Goal: Task Accomplishment & Management: Complete application form

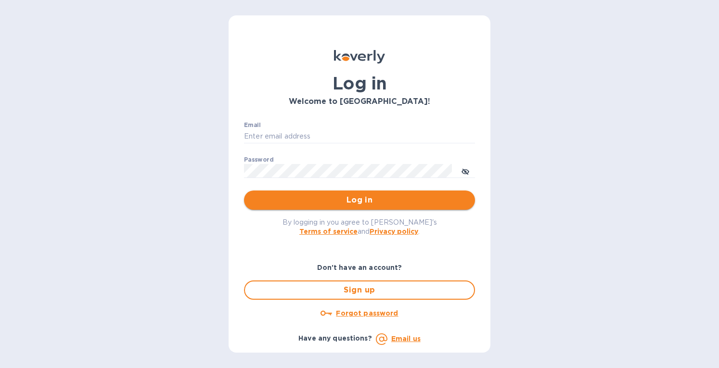
type input "[EMAIL_ADDRESS][DOMAIN_NAME]"
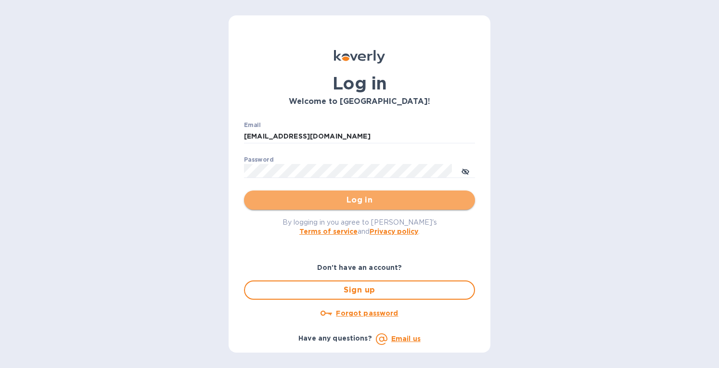
click at [335, 194] on span "Log in" at bounding box center [360, 200] width 216 height 12
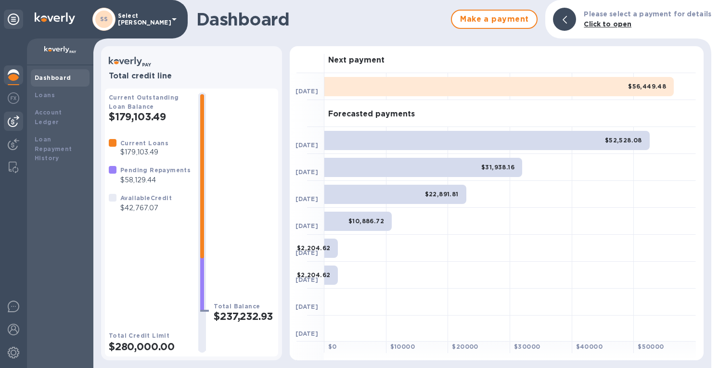
click at [13, 122] on img at bounding box center [14, 122] width 12 height 12
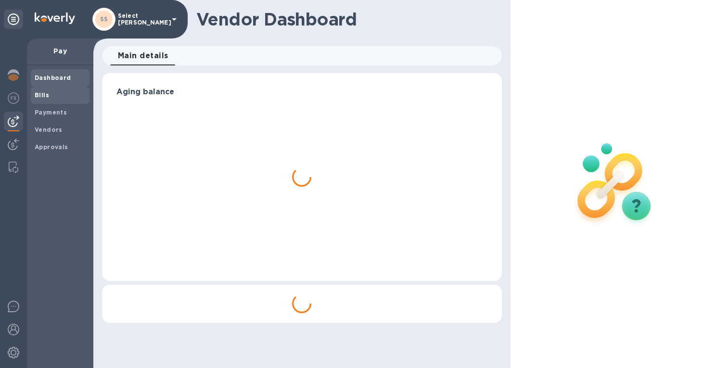
click at [39, 95] on b "Bills" at bounding box center [42, 94] width 14 height 7
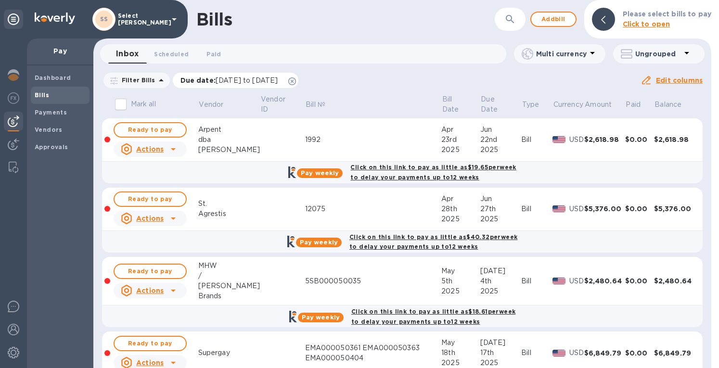
click at [296, 80] on icon at bounding box center [292, 81] width 8 height 8
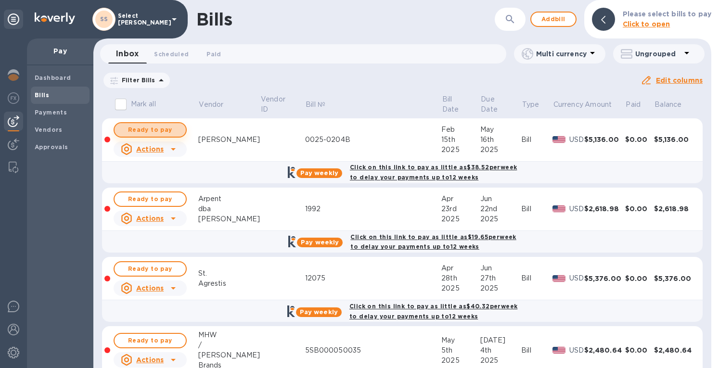
click at [147, 126] on span "Ready to pay" at bounding box center [150, 130] width 56 height 12
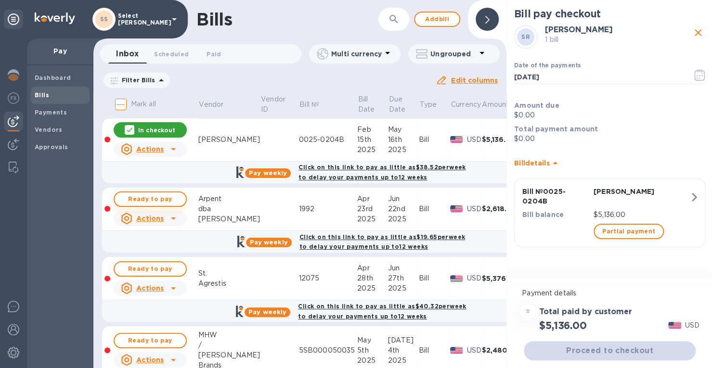
click at [130, 202] on span "Ready to pay" at bounding box center [150, 199] width 56 height 12
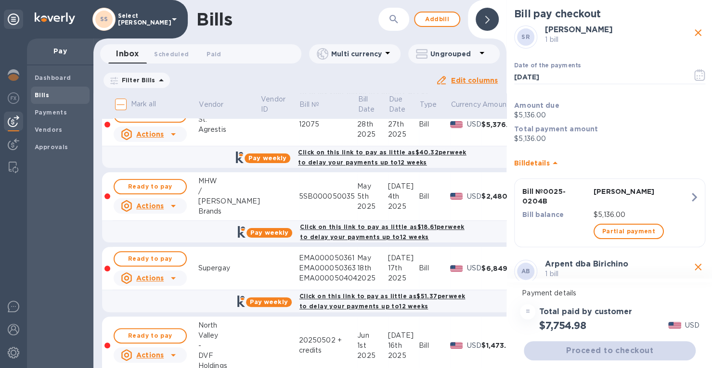
scroll to position [193, 0]
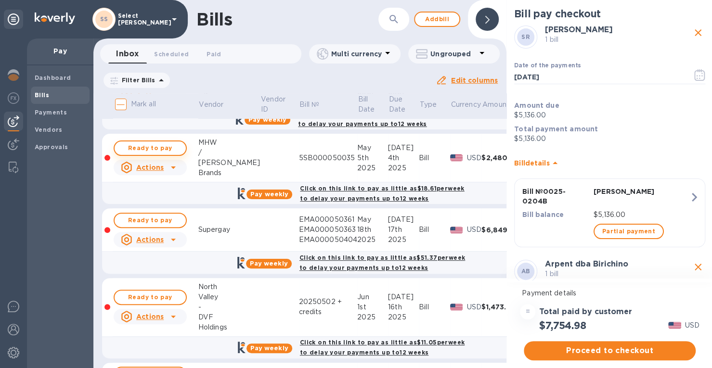
click at [143, 145] on span "Ready to pay" at bounding box center [150, 148] width 56 height 12
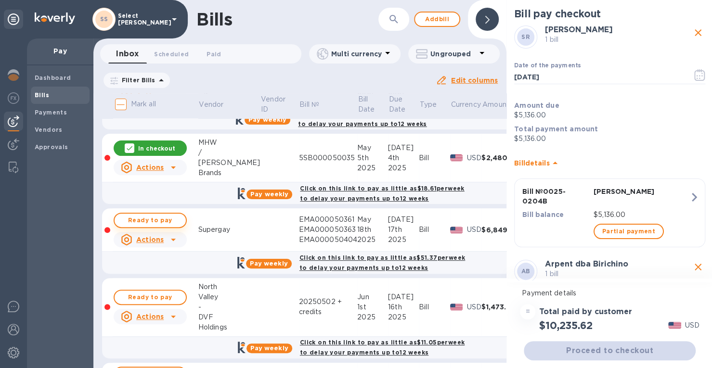
click at [150, 218] on span "Ready to pay" at bounding box center [150, 221] width 56 height 12
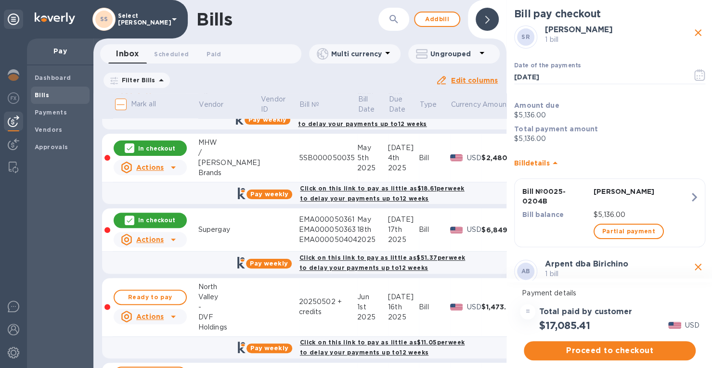
click at [145, 216] on p "In checkout" at bounding box center [156, 220] width 37 height 8
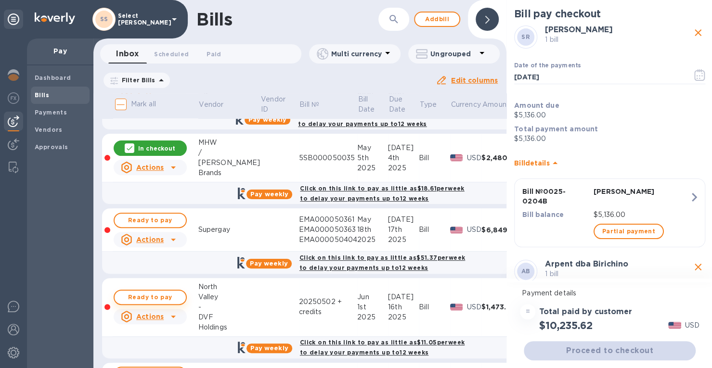
click at [134, 292] on span "Ready to pay" at bounding box center [150, 298] width 56 height 12
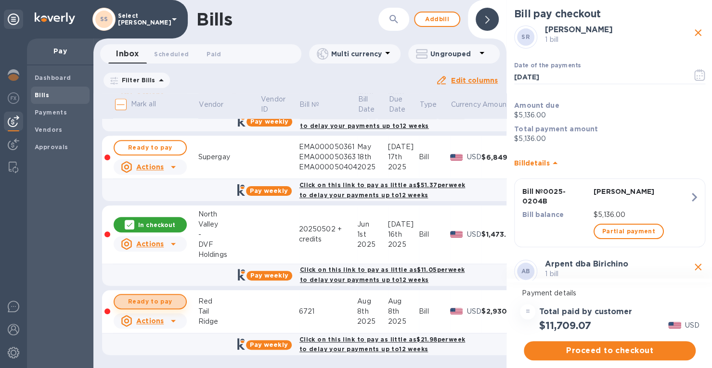
click at [163, 296] on span "Ready to pay" at bounding box center [150, 302] width 56 height 12
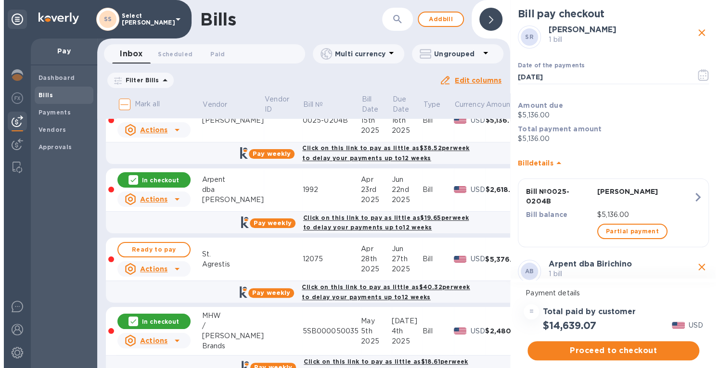
scroll to position [0, 0]
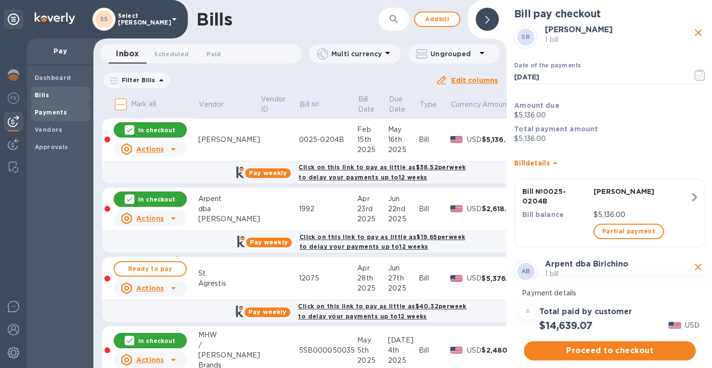
click at [43, 115] on b "Payments" at bounding box center [51, 112] width 32 height 7
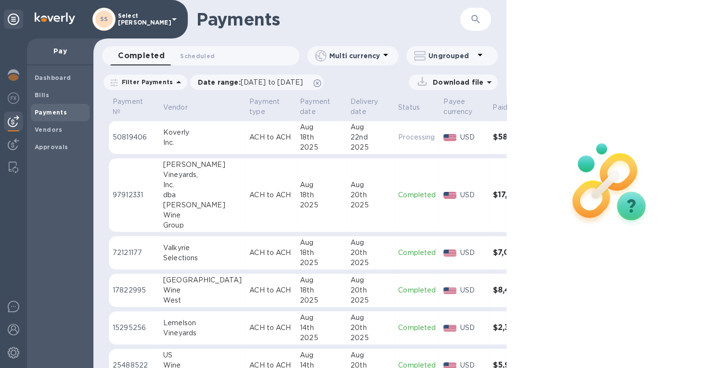
click at [300, 292] on div "18th" at bounding box center [321, 290] width 43 height 10
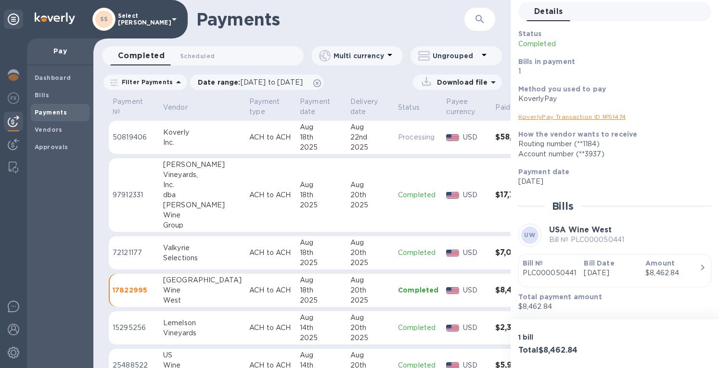
scroll to position [96, 0]
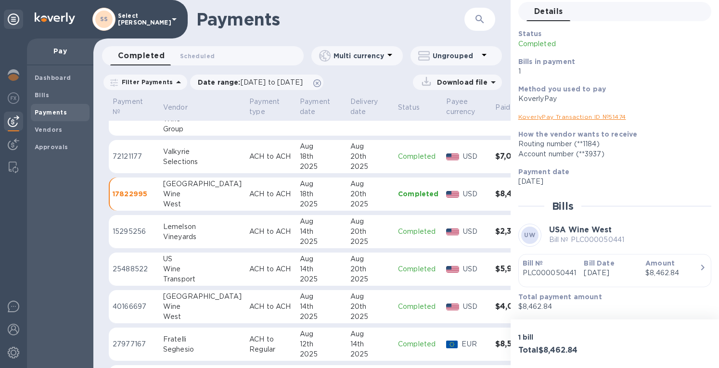
click at [300, 312] on div "2025" at bounding box center [321, 317] width 43 height 10
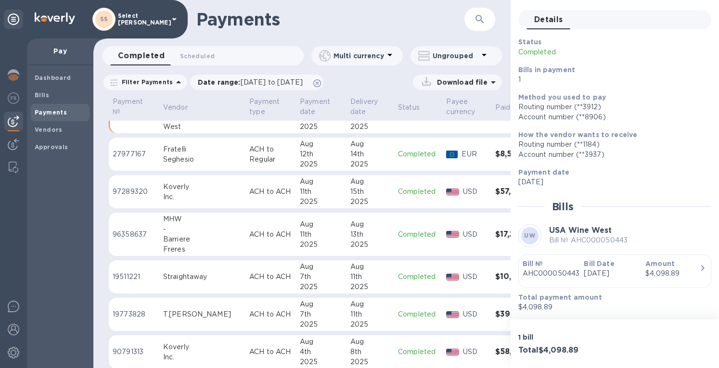
scroll to position [289, 0]
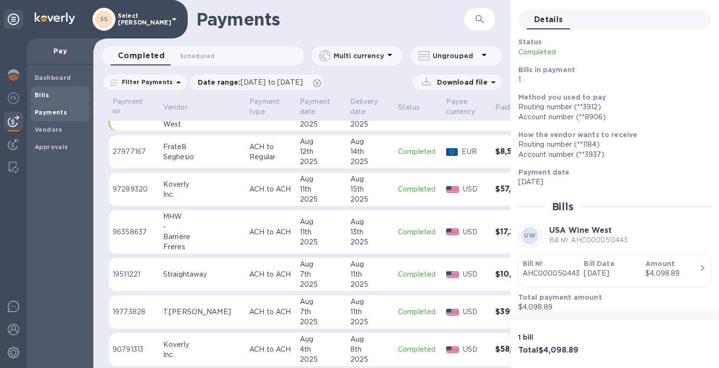
click at [37, 98] on b "Bills" at bounding box center [42, 94] width 14 height 7
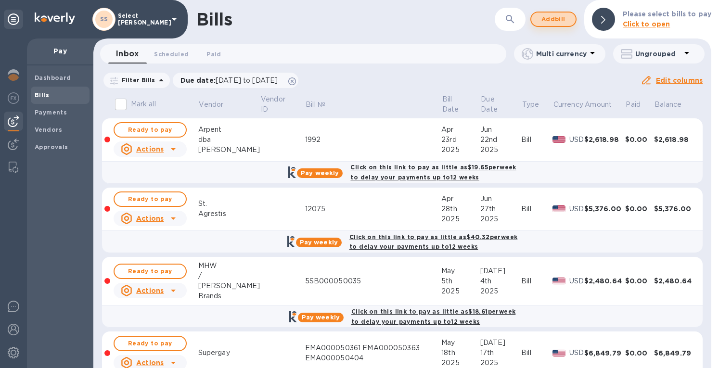
click at [554, 13] on span "Add bill" at bounding box center [553, 19] width 29 height 12
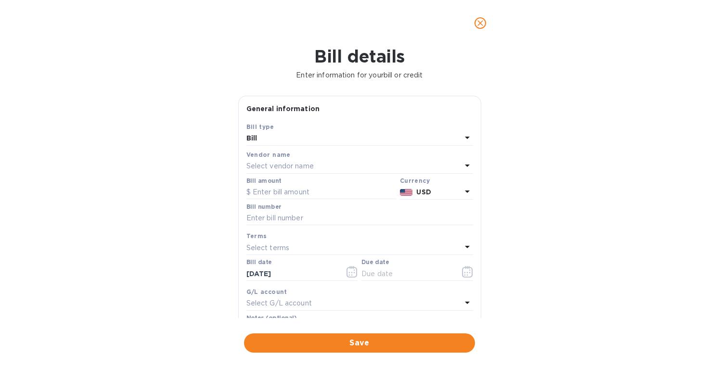
click at [288, 166] on p "Select vendor name" at bounding box center [279, 166] width 67 height 10
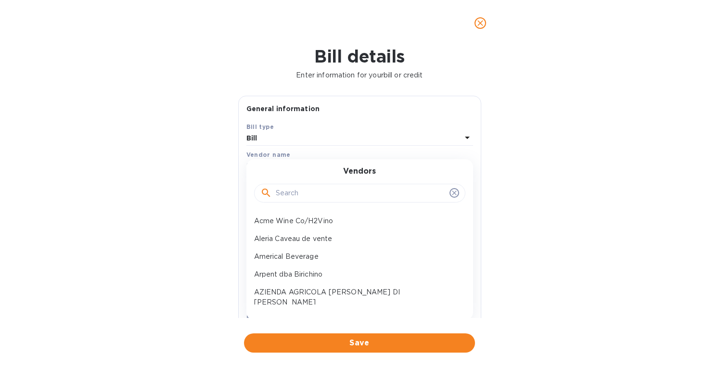
click at [307, 193] on input "text" at bounding box center [361, 193] width 170 height 14
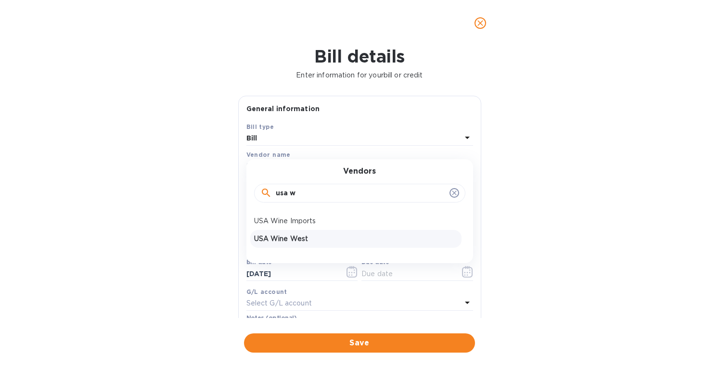
type input "usa w"
click at [296, 239] on p "USA Wine West" at bounding box center [356, 239] width 204 height 10
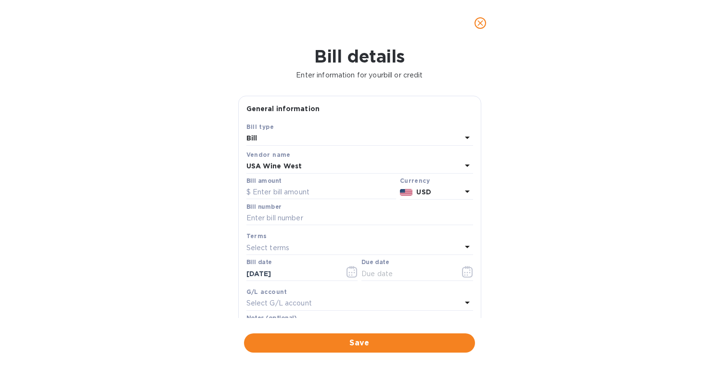
scroll to position [138, 0]
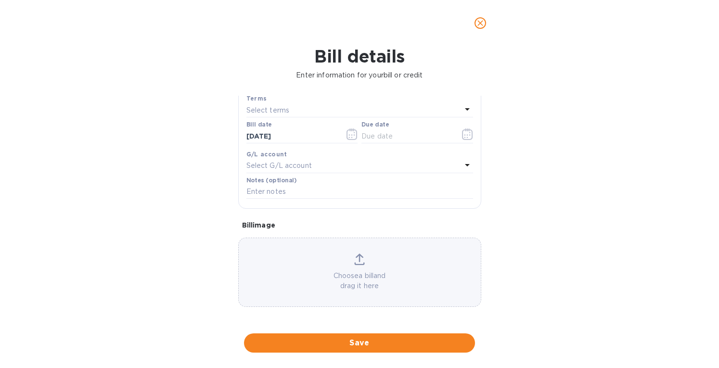
click at [361, 264] on icon at bounding box center [360, 264] width 10 height 2
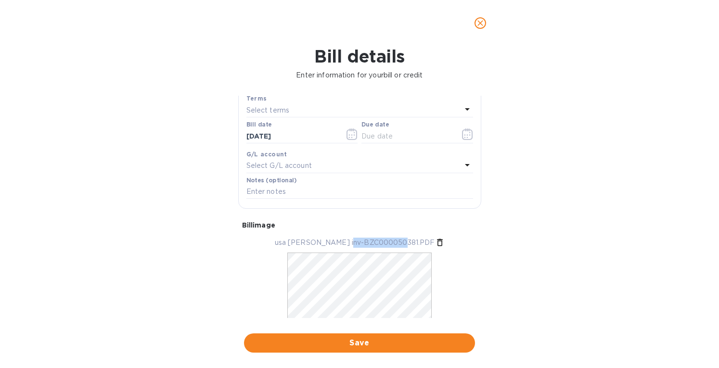
drag, startPoint x: 351, startPoint y: 244, endPoint x: 405, endPoint y: 245, distance: 54.4
click at [405, 245] on p "usa ww abbazia inv-BZC000050381.PDF" at bounding box center [355, 243] width 160 height 10
copy p "BZC000050381"
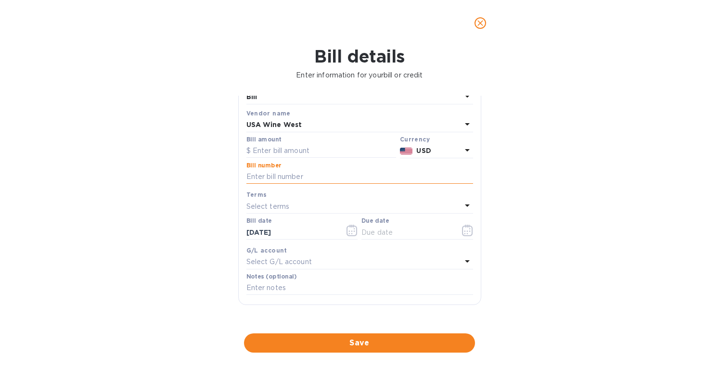
click at [269, 175] on input "text" at bounding box center [359, 177] width 227 height 14
paste input "BZC000050381"
type input "BZC000050381"
drag, startPoint x: 267, startPoint y: 232, endPoint x: 221, endPoint y: 232, distance: 45.7
click at [221, 232] on div "Bill details Enter information for your bill or credit General information Save…" at bounding box center [359, 207] width 719 height 322
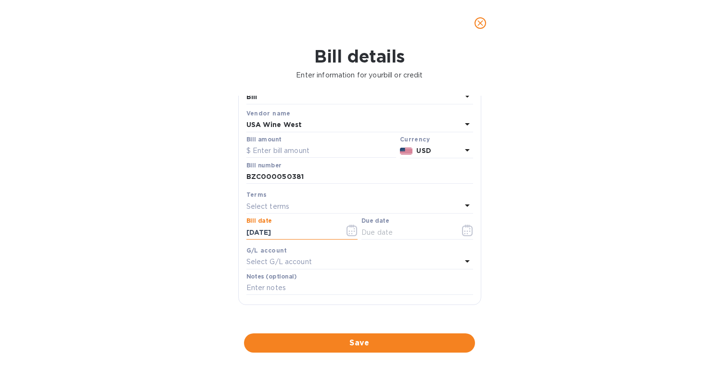
type input "04/28/2025"
click at [251, 205] on p "Select terms" at bounding box center [267, 207] width 43 height 10
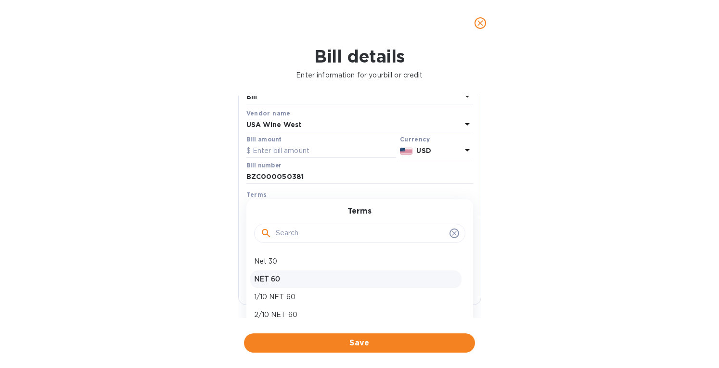
click at [266, 277] on p "NET 60" at bounding box center [356, 279] width 204 height 10
type input "06/27/2025"
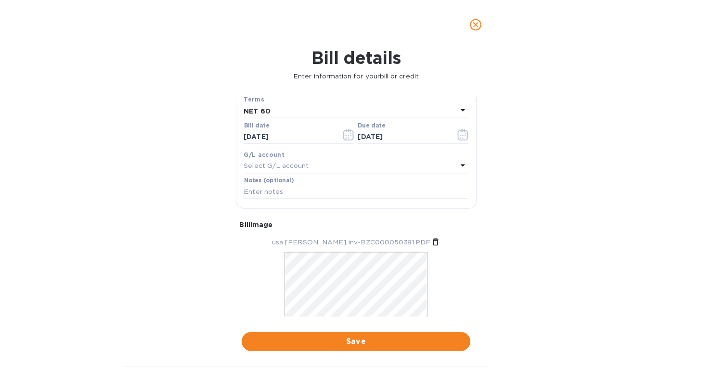
scroll to position [0, 0]
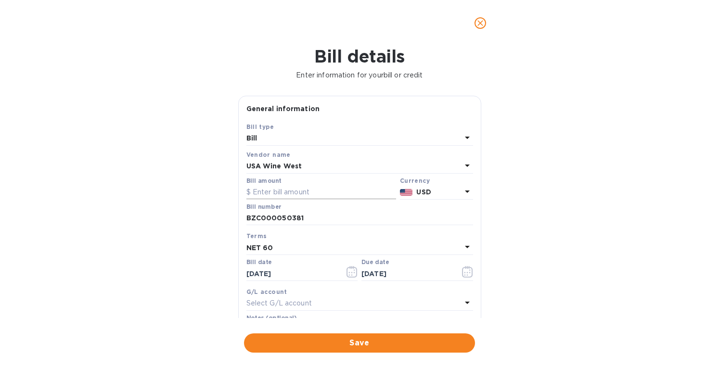
click at [273, 193] on input "text" at bounding box center [321, 192] width 150 height 14
type input "3,986.83"
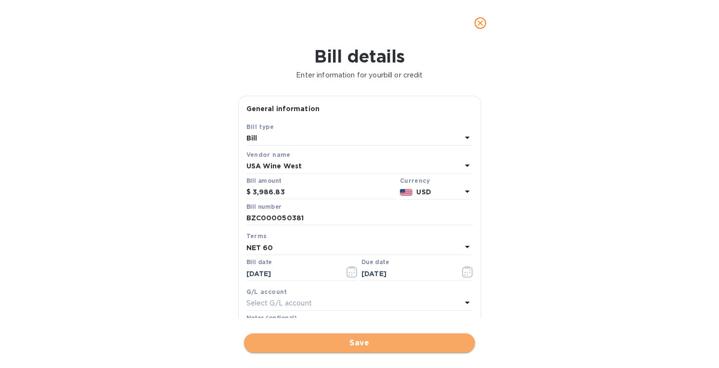
click at [330, 346] on span "Save" at bounding box center [360, 343] width 216 height 12
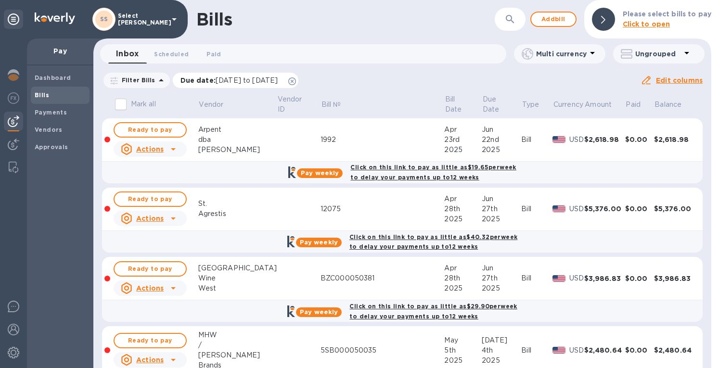
click at [296, 79] on icon at bounding box center [292, 81] width 8 height 8
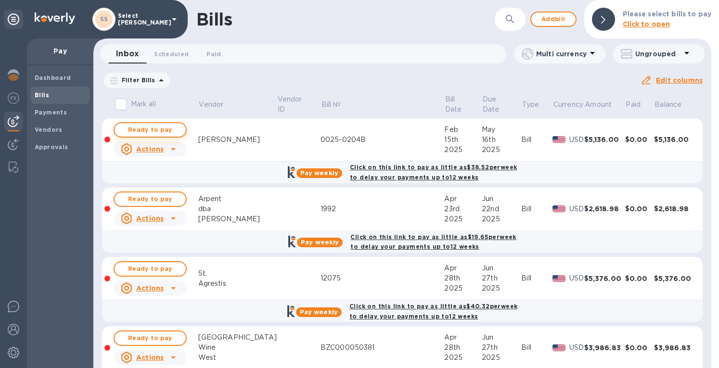
click at [159, 127] on span "Ready to pay" at bounding box center [150, 130] width 56 height 12
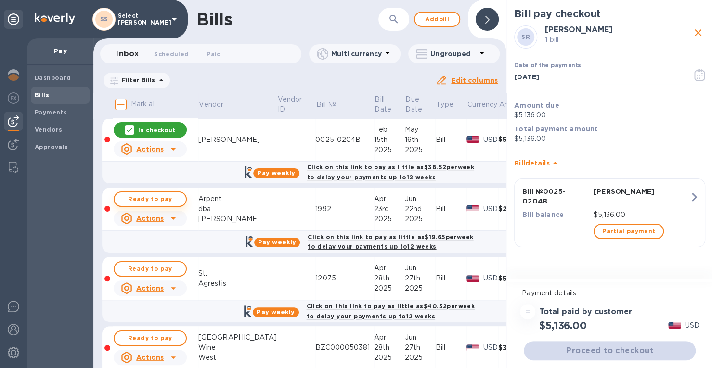
click at [149, 198] on span "Ready to pay" at bounding box center [150, 199] width 56 height 12
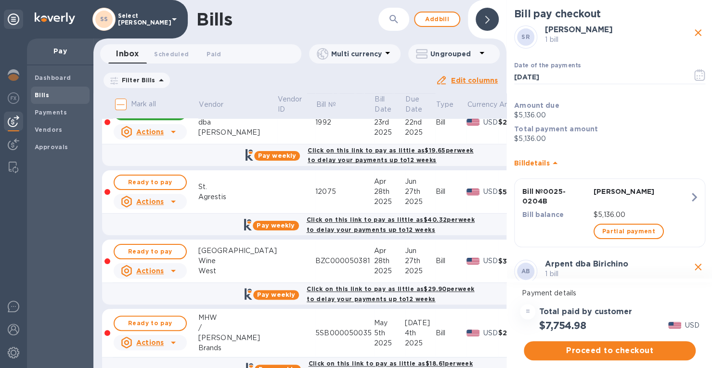
scroll to position [96, 0]
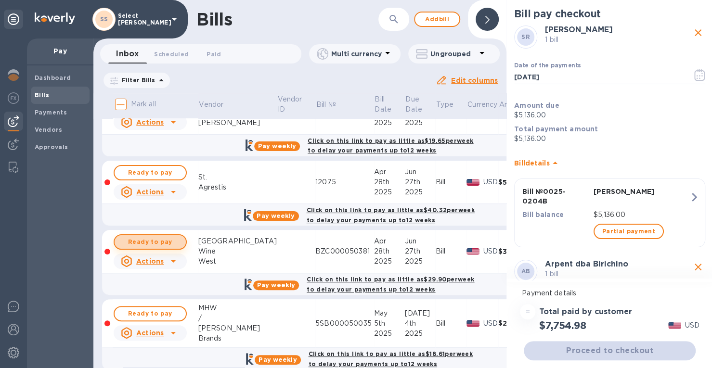
click at [162, 241] on span "Ready to pay" at bounding box center [150, 242] width 56 height 12
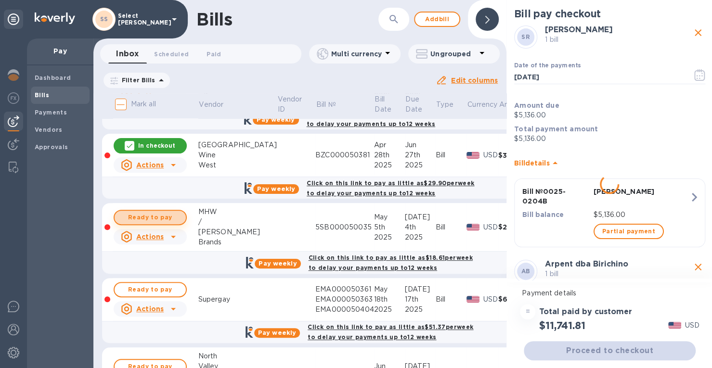
click at [156, 214] on span "Ready to pay" at bounding box center [150, 218] width 56 height 12
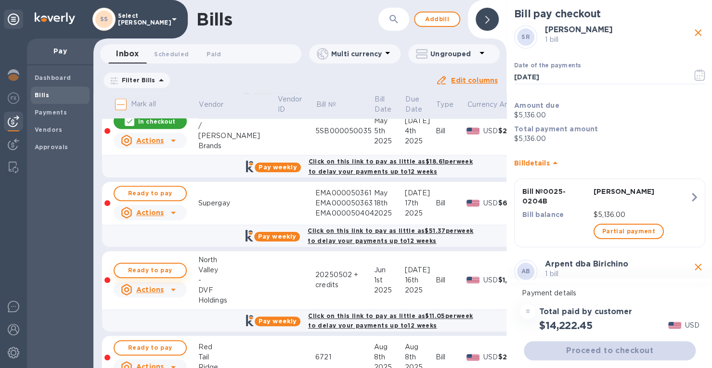
click at [154, 268] on span "Ready to pay" at bounding box center [150, 271] width 56 height 12
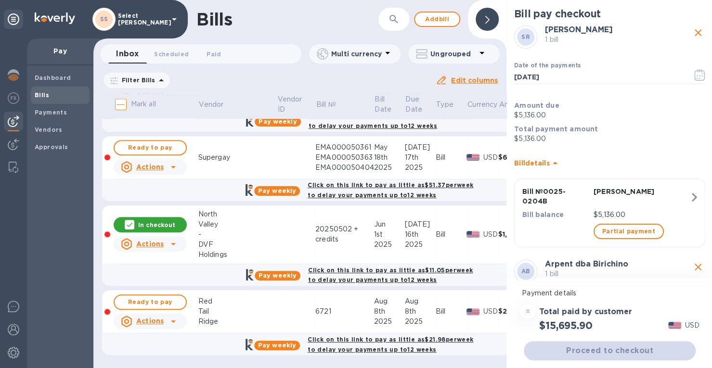
scroll to position [7, 0]
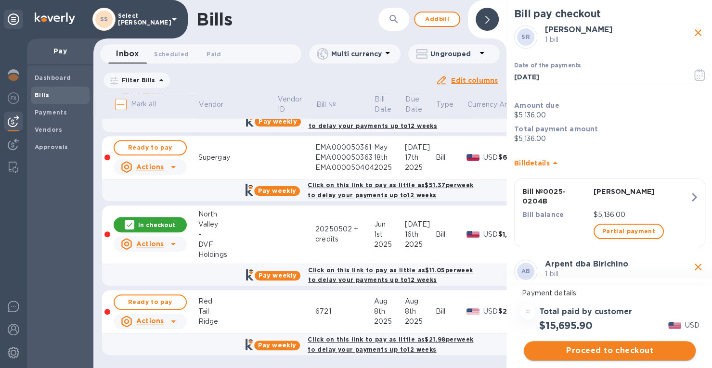
click at [590, 345] on span "Proceed to checkout" at bounding box center [609, 351] width 156 height 12
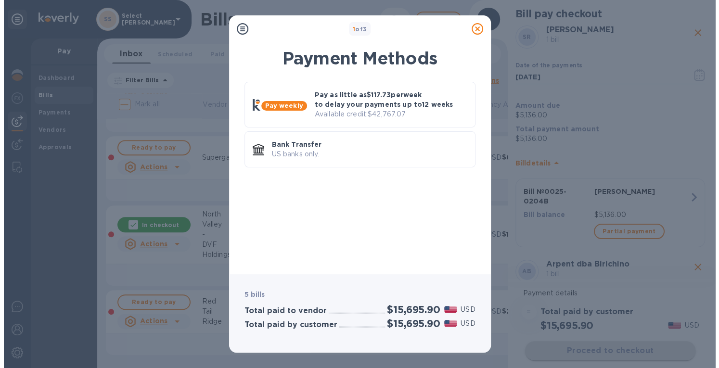
scroll to position [0, 0]
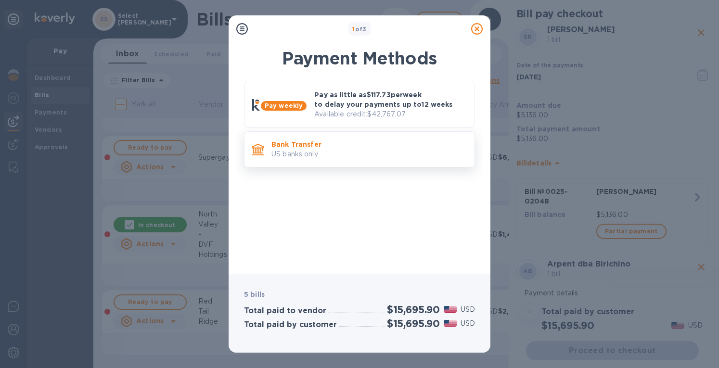
click at [338, 145] on p "Bank Transfer" at bounding box center [368, 145] width 195 height 10
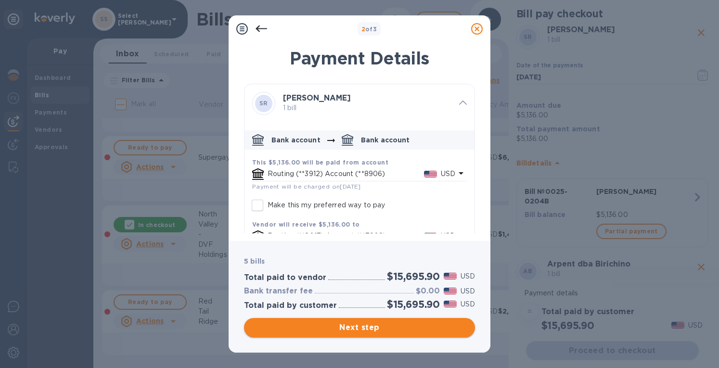
click at [342, 328] on span "Next step" at bounding box center [360, 328] width 216 height 12
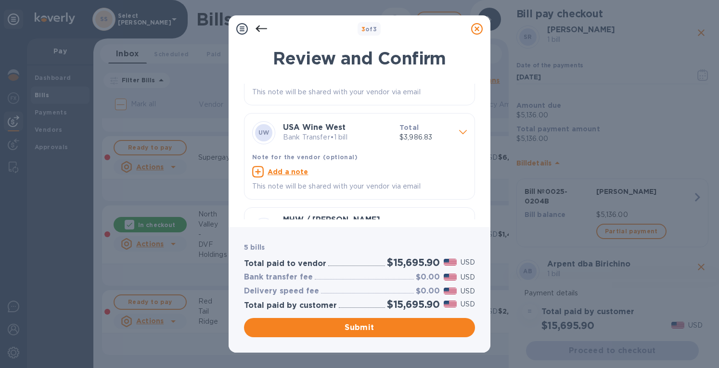
scroll to position [332, 0]
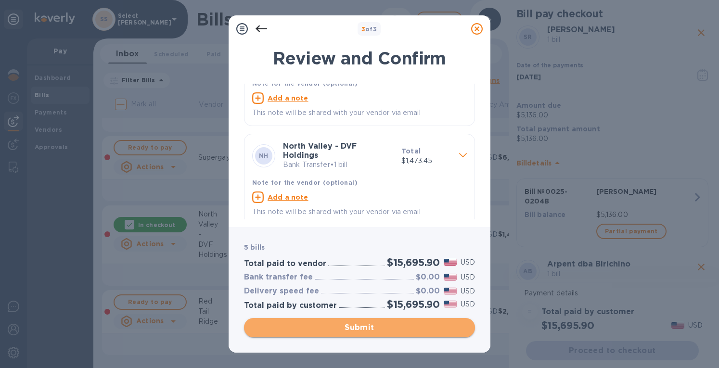
click at [364, 327] on span "Submit" at bounding box center [360, 328] width 216 height 12
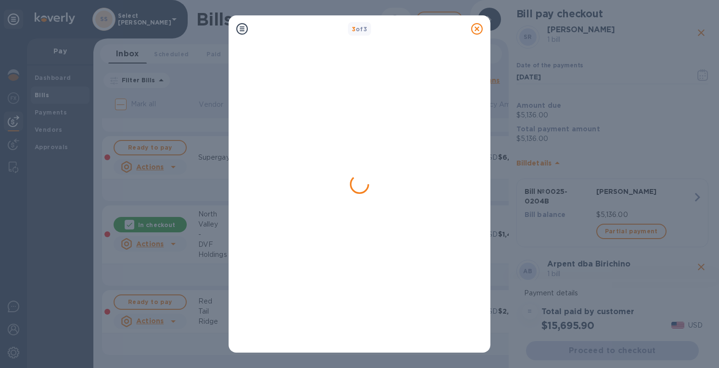
scroll to position [0, 0]
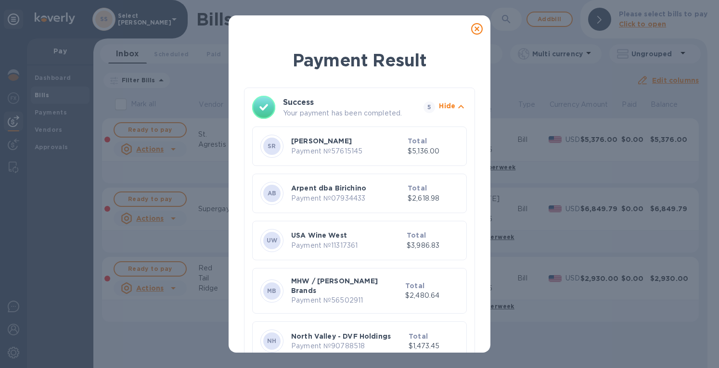
click at [476, 29] on icon at bounding box center [477, 29] width 12 height 12
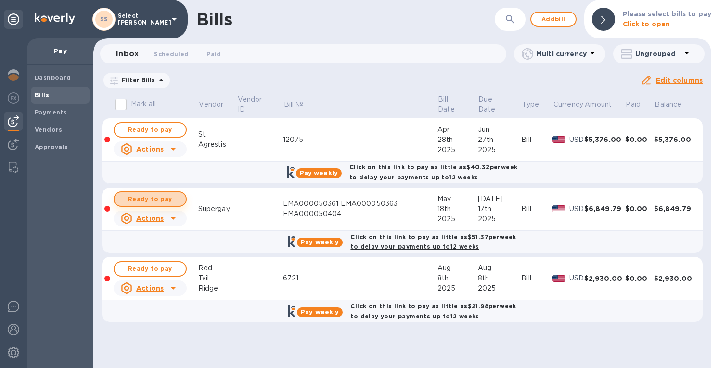
click at [139, 197] on span "Ready to pay" at bounding box center [150, 199] width 56 height 12
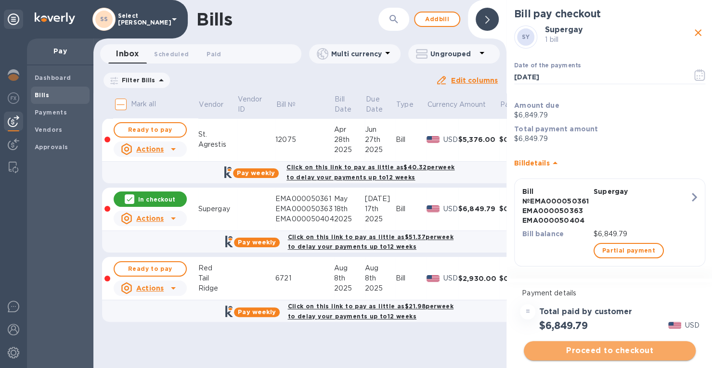
click at [561, 350] on span "Proceed to checkout" at bounding box center [609, 351] width 156 height 12
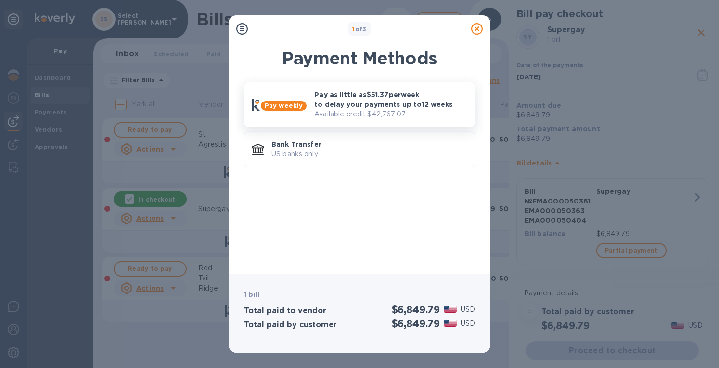
click at [362, 105] on p "Pay as little as $51.37 per week to delay your payments up to 12 weeks" at bounding box center [390, 99] width 153 height 19
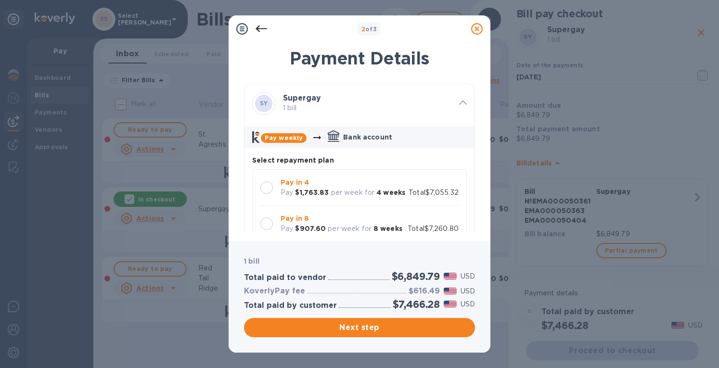
click at [292, 188] on p "Pay" at bounding box center [287, 193] width 13 height 10
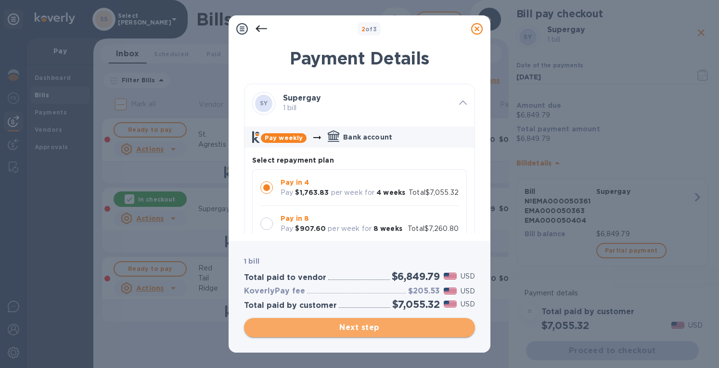
click at [351, 327] on span "Next step" at bounding box center [360, 328] width 216 height 12
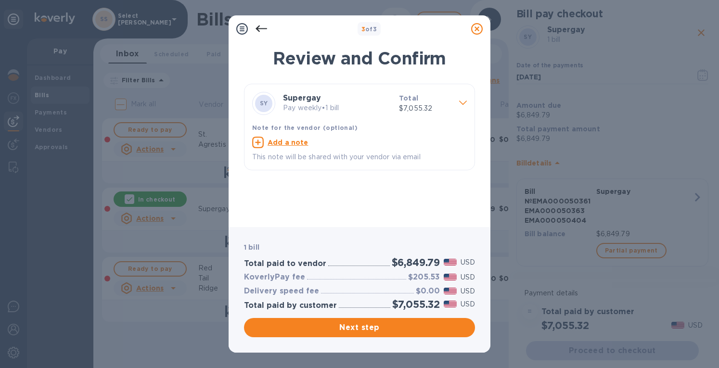
click at [335, 332] on span "Next step" at bounding box center [360, 328] width 216 height 12
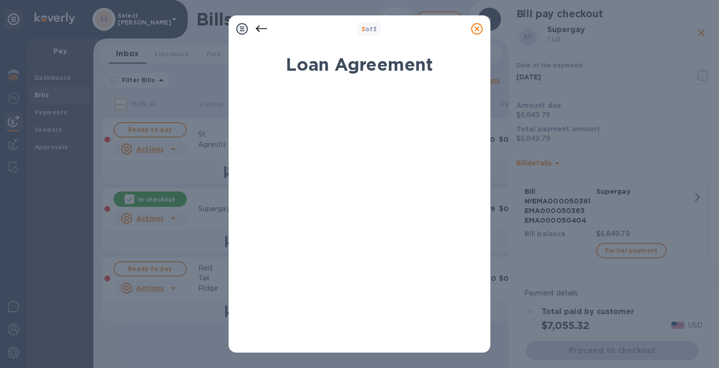
scroll to position [169, 0]
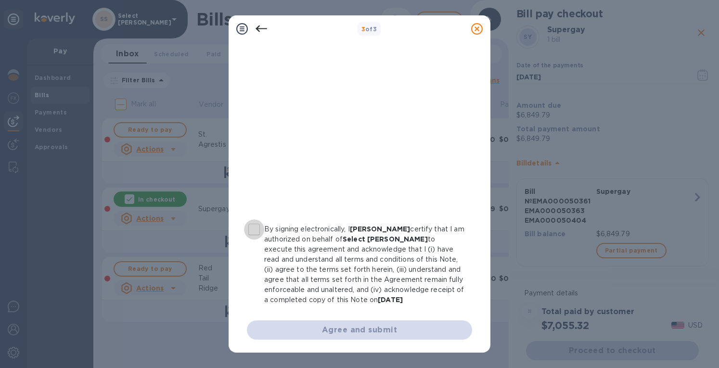
click at [258, 228] on input "By signing electronically, I Erin Grace certify that I am authorized on behalf …" at bounding box center [254, 229] width 20 height 20
checkbox input "true"
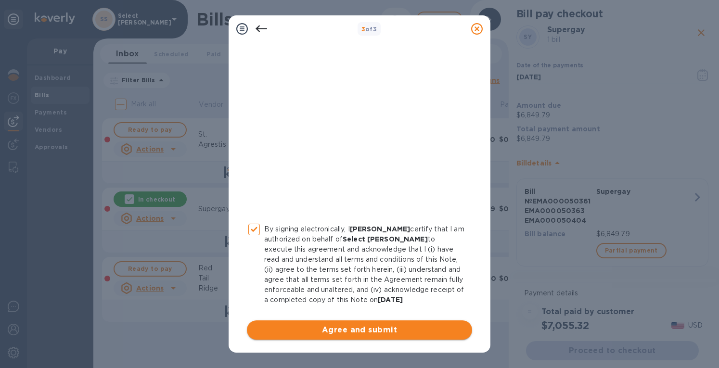
click at [351, 325] on span "Agree and submit" at bounding box center [360, 330] width 210 height 12
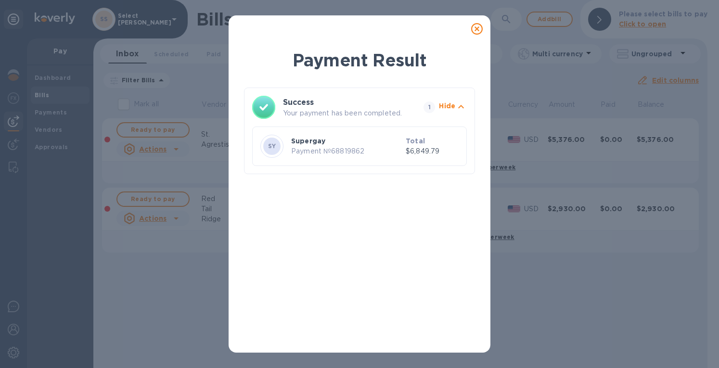
click at [470, 32] on div at bounding box center [476, 28] width 19 height 19
click at [475, 28] on icon at bounding box center [477, 29] width 12 height 12
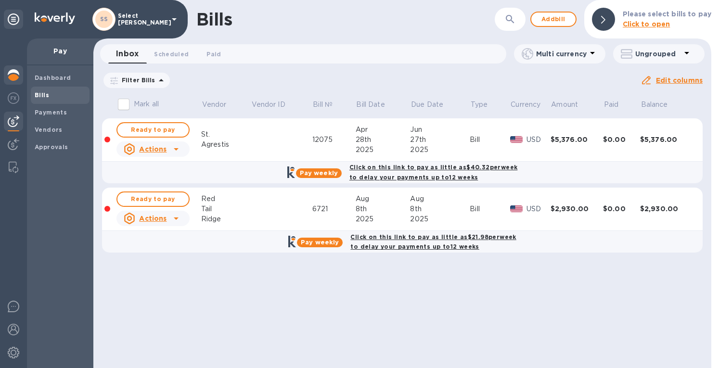
click at [13, 74] on img at bounding box center [14, 75] width 12 height 12
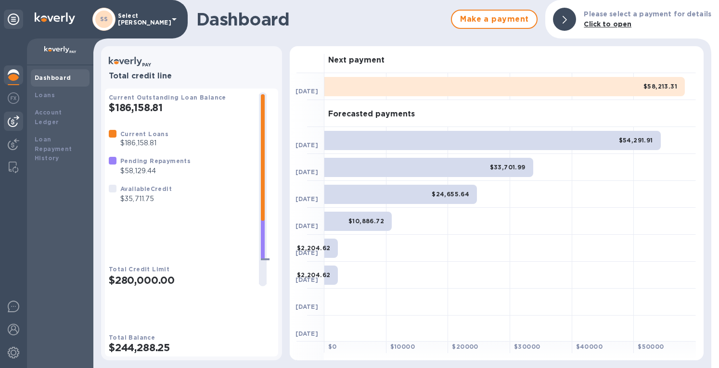
click at [15, 119] on img at bounding box center [14, 122] width 12 height 12
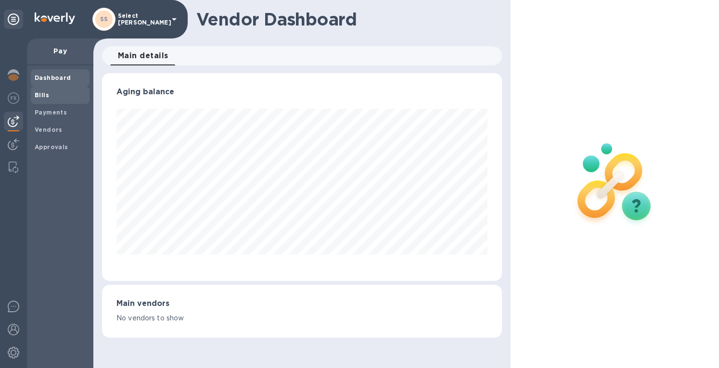
scroll to position [208, 399]
click at [53, 93] on span "Bills" at bounding box center [60, 95] width 51 height 10
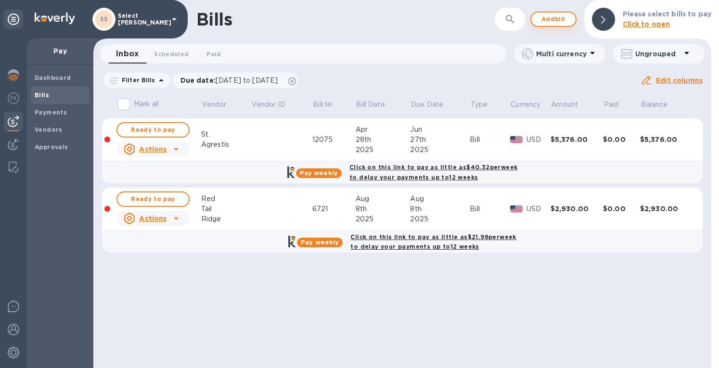
click at [560, 20] on span "Add bill" at bounding box center [553, 19] width 29 height 12
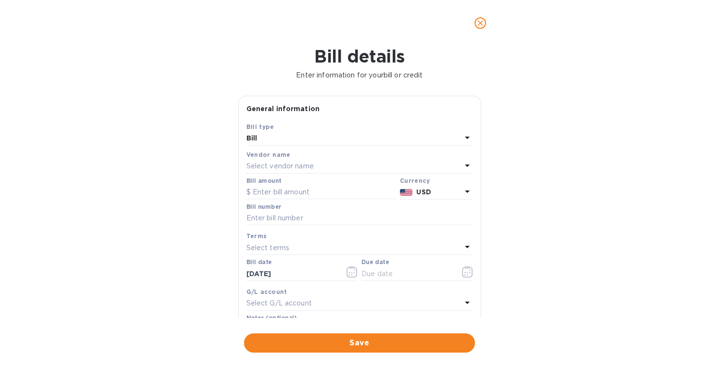
drag, startPoint x: 384, startPoint y: 123, endPoint x: 270, endPoint y: 167, distance: 121.5
click at [270, 167] on p "Select vendor name" at bounding box center [279, 166] width 67 height 10
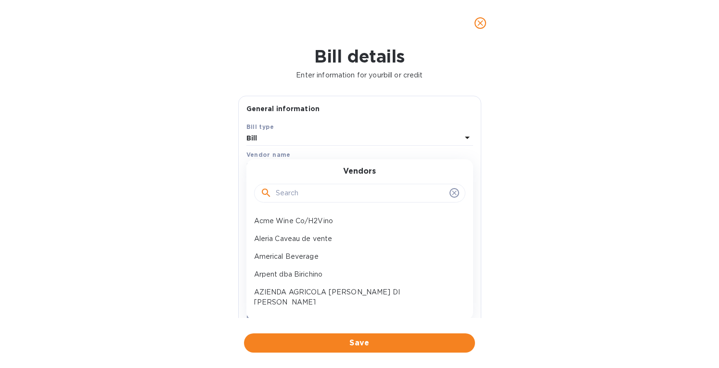
click at [280, 192] on input "text" at bounding box center [361, 193] width 170 height 14
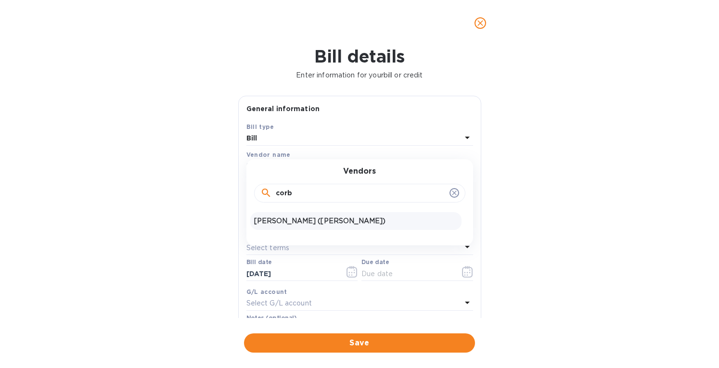
type input "corb"
click at [286, 221] on p "Corbett Vineyards (COE)" at bounding box center [356, 221] width 204 height 10
type input "10/04/2025"
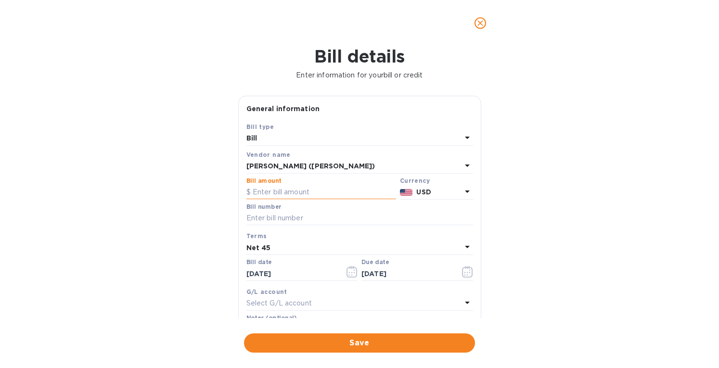
click at [272, 191] on input "text" at bounding box center [321, 192] width 150 height 14
type input "5,757"
click at [270, 218] on input "text" at bounding box center [359, 218] width 227 height 14
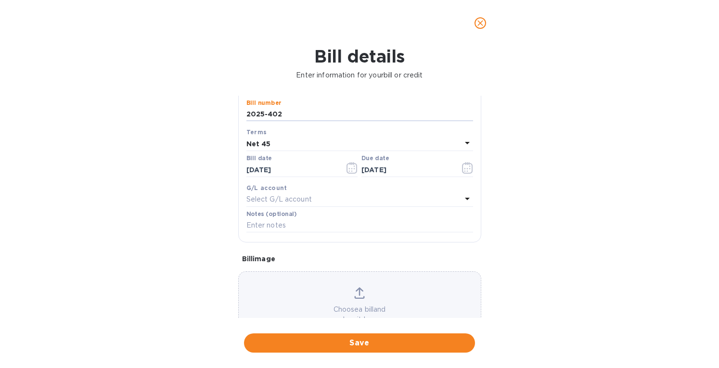
scroll to position [138, 0]
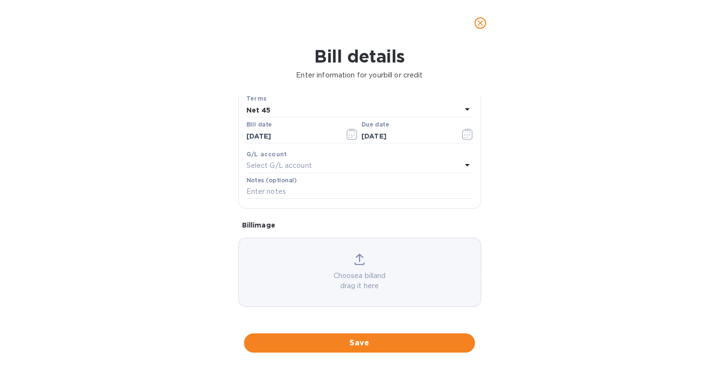
type input "2025-402"
click at [364, 264] on div "Choose a bill and drag it here" at bounding box center [360, 273] width 242 height 38
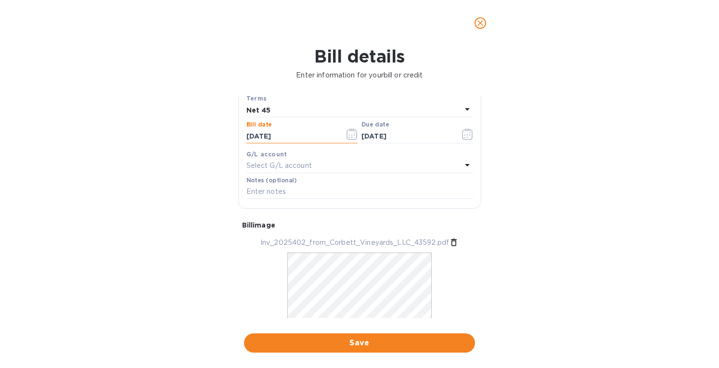
drag, startPoint x: 270, startPoint y: 138, endPoint x: 213, endPoint y: 133, distance: 57.0
click at [213, 133] on div "Bill details Enter information for your bill or credit General information Save…" at bounding box center [359, 207] width 719 height 322
type input "06/17/2025"
click at [260, 110] on b "Net 45" at bounding box center [258, 110] width 25 height 8
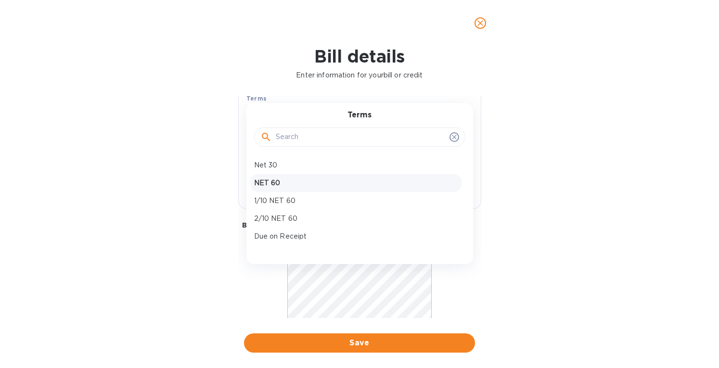
click at [270, 180] on p "NET 60" at bounding box center [356, 183] width 204 height 10
type input "08/16/2025"
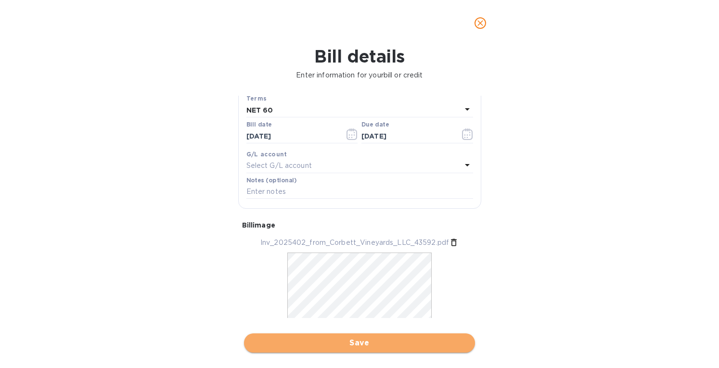
click at [350, 340] on span "Save" at bounding box center [360, 343] width 216 height 12
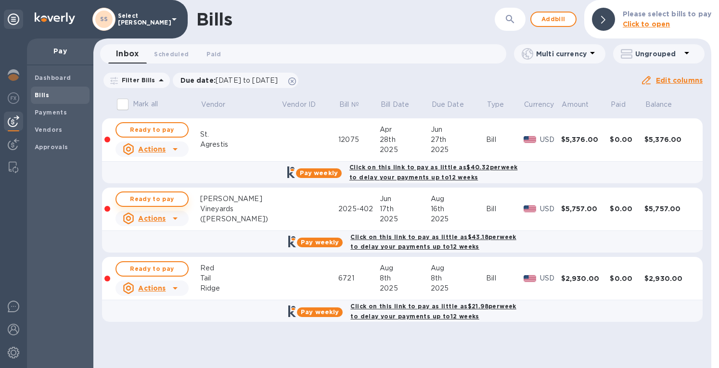
click at [176, 201] on span "Ready to pay" at bounding box center [152, 199] width 56 height 12
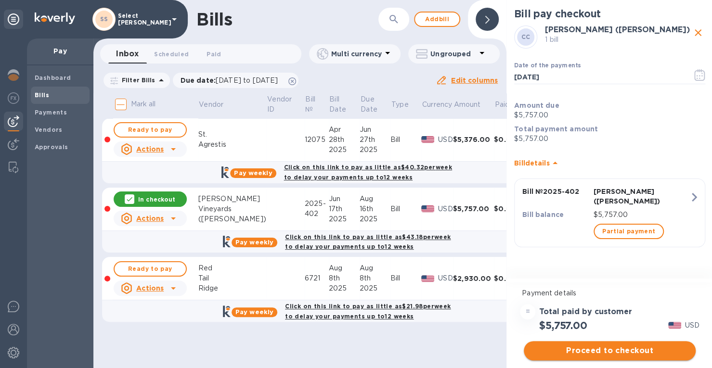
click at [579, 348] on span "Proceed to checkout" at bounding box center [609, 351] width 156 height 12
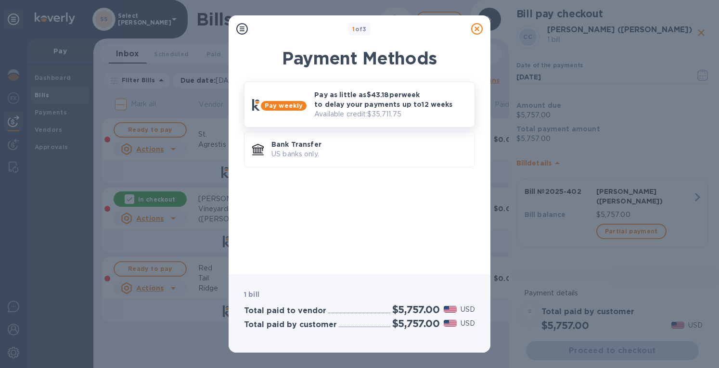
click at [361, 107] on p "Pay as little as $43.18 per week to delay your payments up to 12 weeks" at bounding box center [390, 99] width 153 height 19
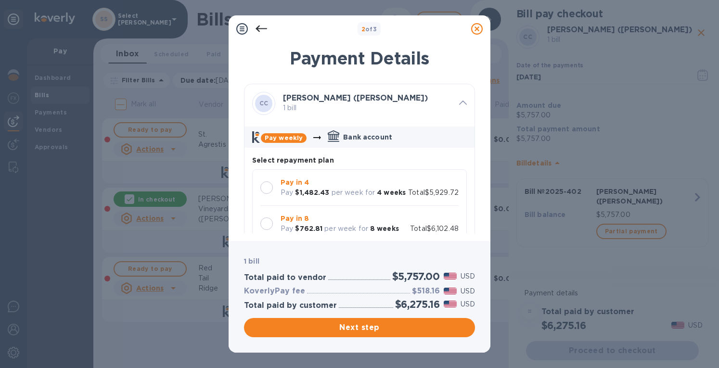
click at [309, 189] on b "$1,482.43" at bounding box center [312, 193] width 34 height 8
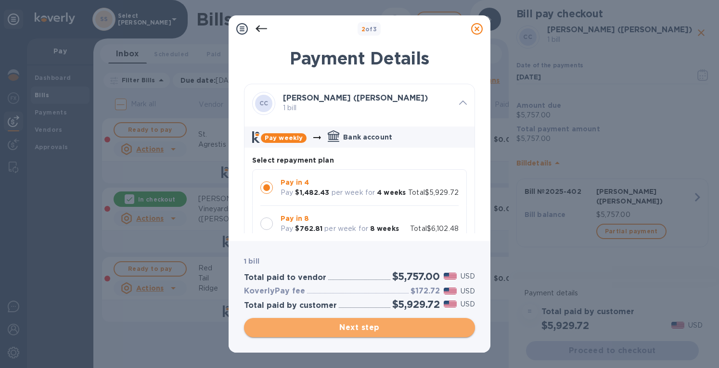
click at [351, 323] on span "Next step" at bounding box center [360, 328] width 216 height 12
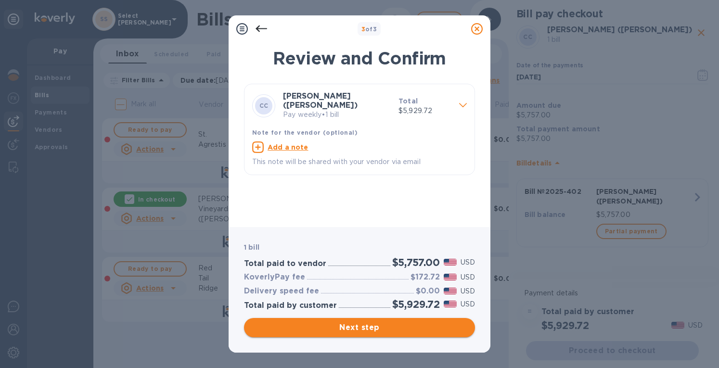
click at [338, 328] on span "Next step" at bounding box center [360, 328] width 216 height 12
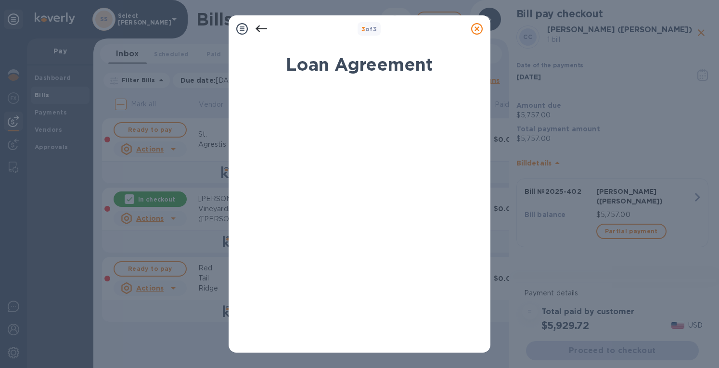
scroll to position [169, 0]
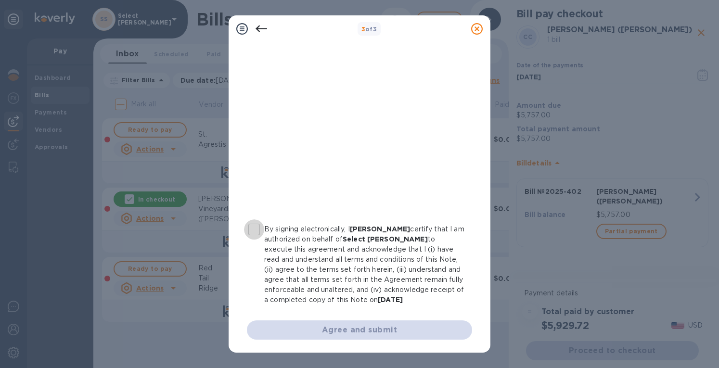
drag, startPoint x: 246, startPoint y: 223, endPoint x: 273, endPoint y: 245, distance: 34.6
click at [253, 229] on input "By signing electronically, I Erin Grace certify that I am authorized on behalf …" at bounding box center [254, 229] width 20 height 20
checkbox input "true"
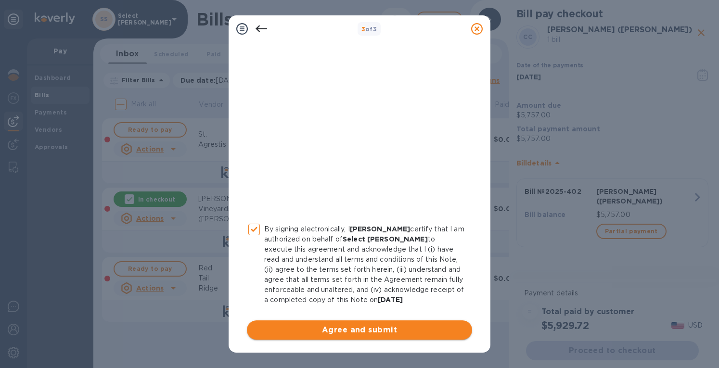
click at [337, 324] on span "Agree and submit" at bounding box center [360, 330] width 210 height 12
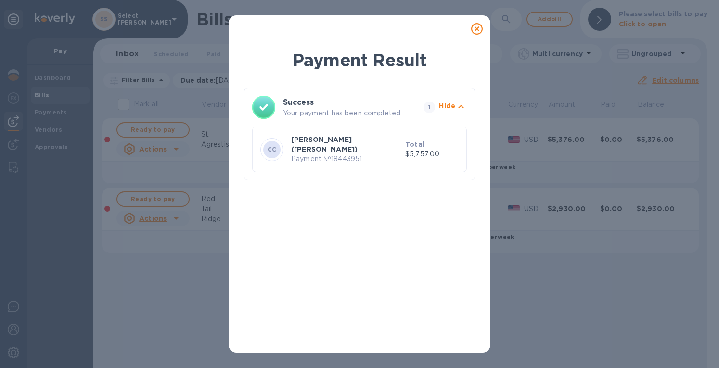
click at [480, 31] on icon at bounding box center [477, 29] width 12 height 12
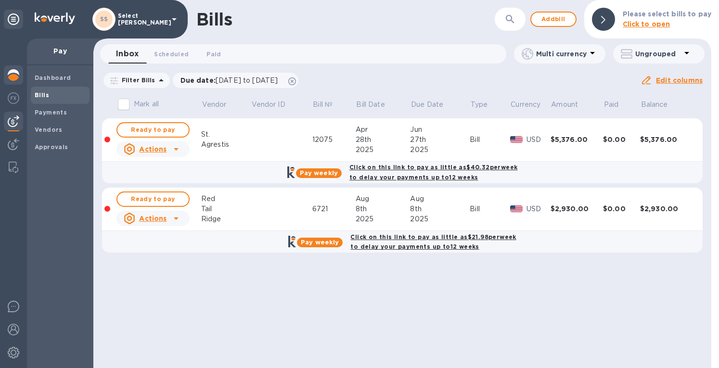
click at [15, 72] on img at bounding box center [14, 75] width 12 height 12
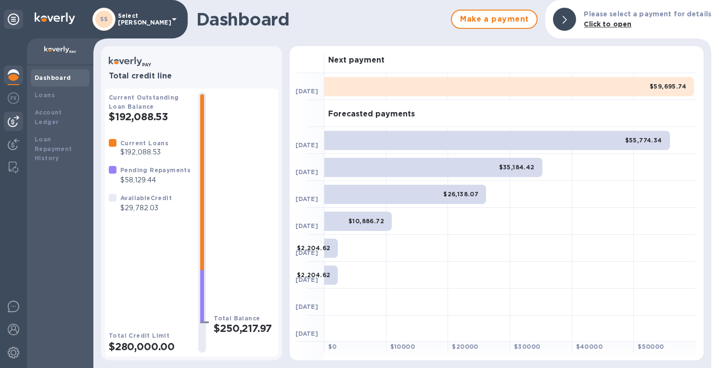
click at [7, 120] on div at bounding box center [13, 121] width 19 height 19
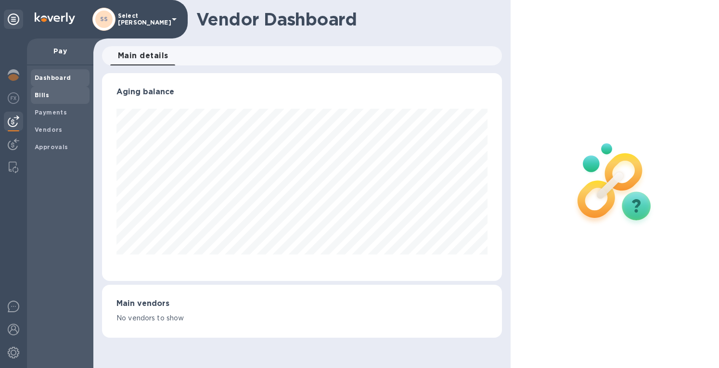
scroll to position [208, 399]
click at [41, 95] on b "Bills" at bounding box center [42, 94] width 14 height 7
